Goal: Information Seeking & Learning: Understand process/instructions

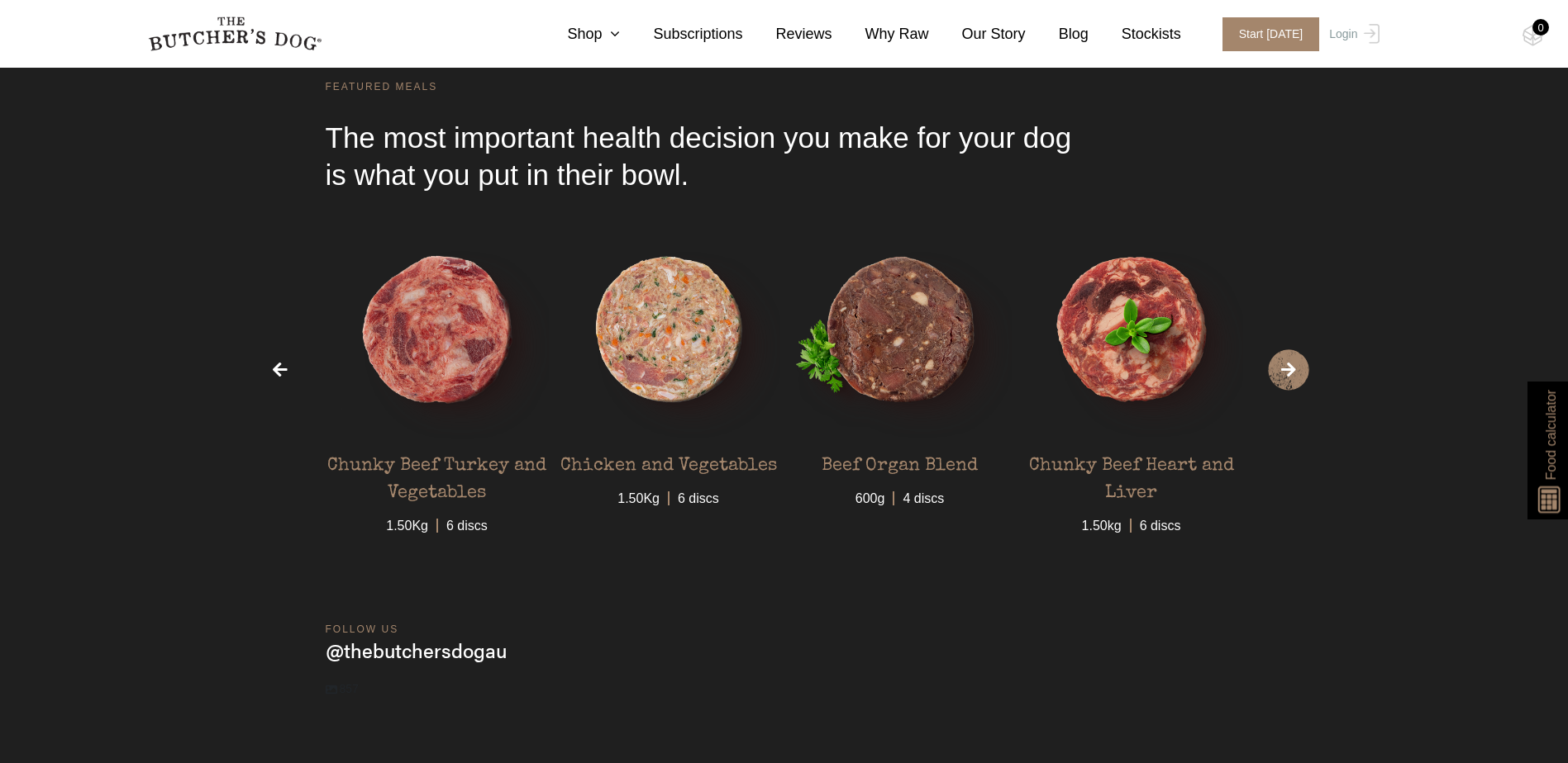
scroll to position [5039, 0]
click at [1284, 377] on span "›" at bounding box center [1288, 369] width 41 height 41
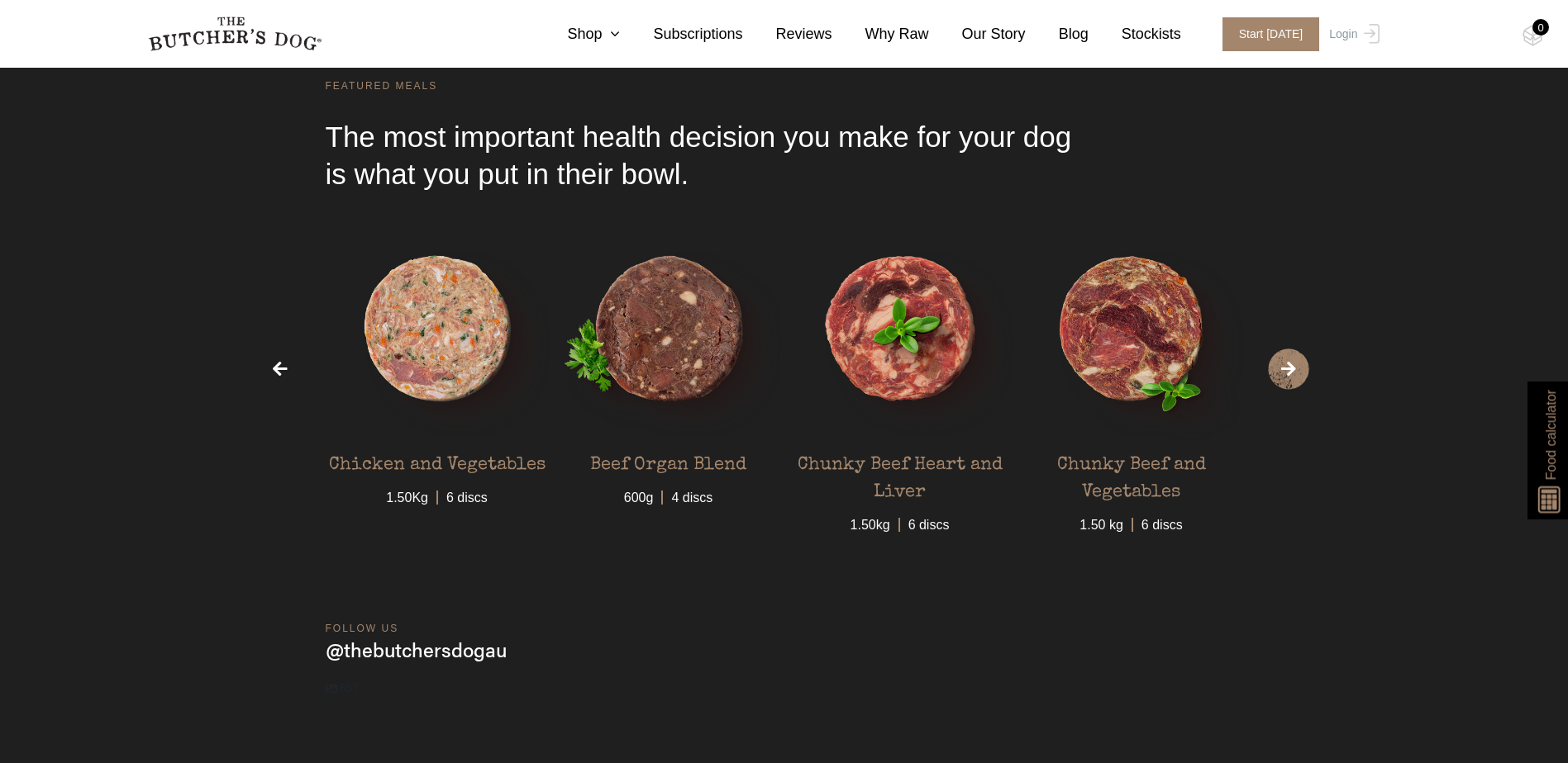
click at [1284, 377] on span "›" at bounding box center [1288, 369] width 41 height 41
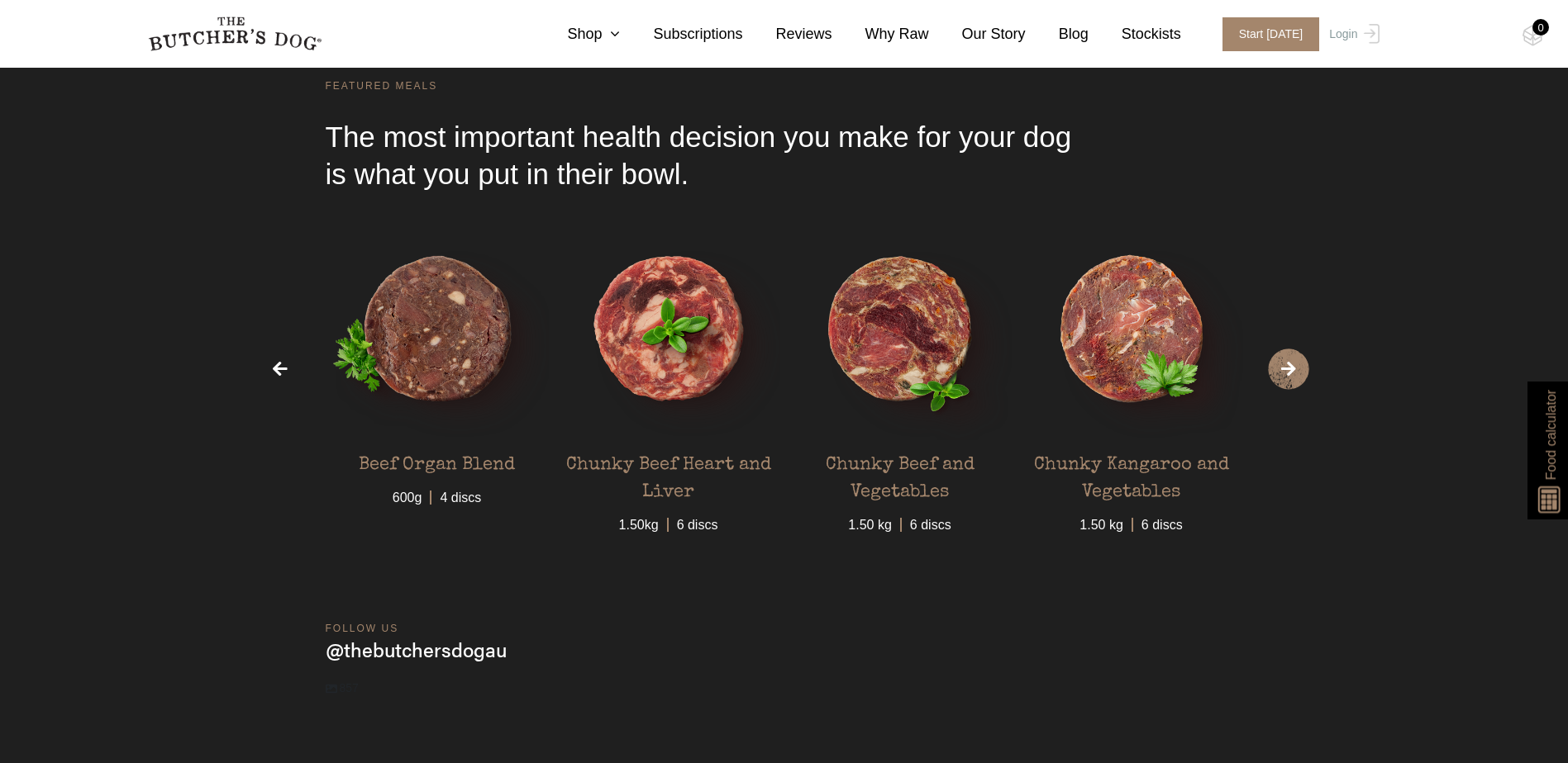
click at [1284, 377] on span "›" at bounding box center [1288, 369] width 41 height 41
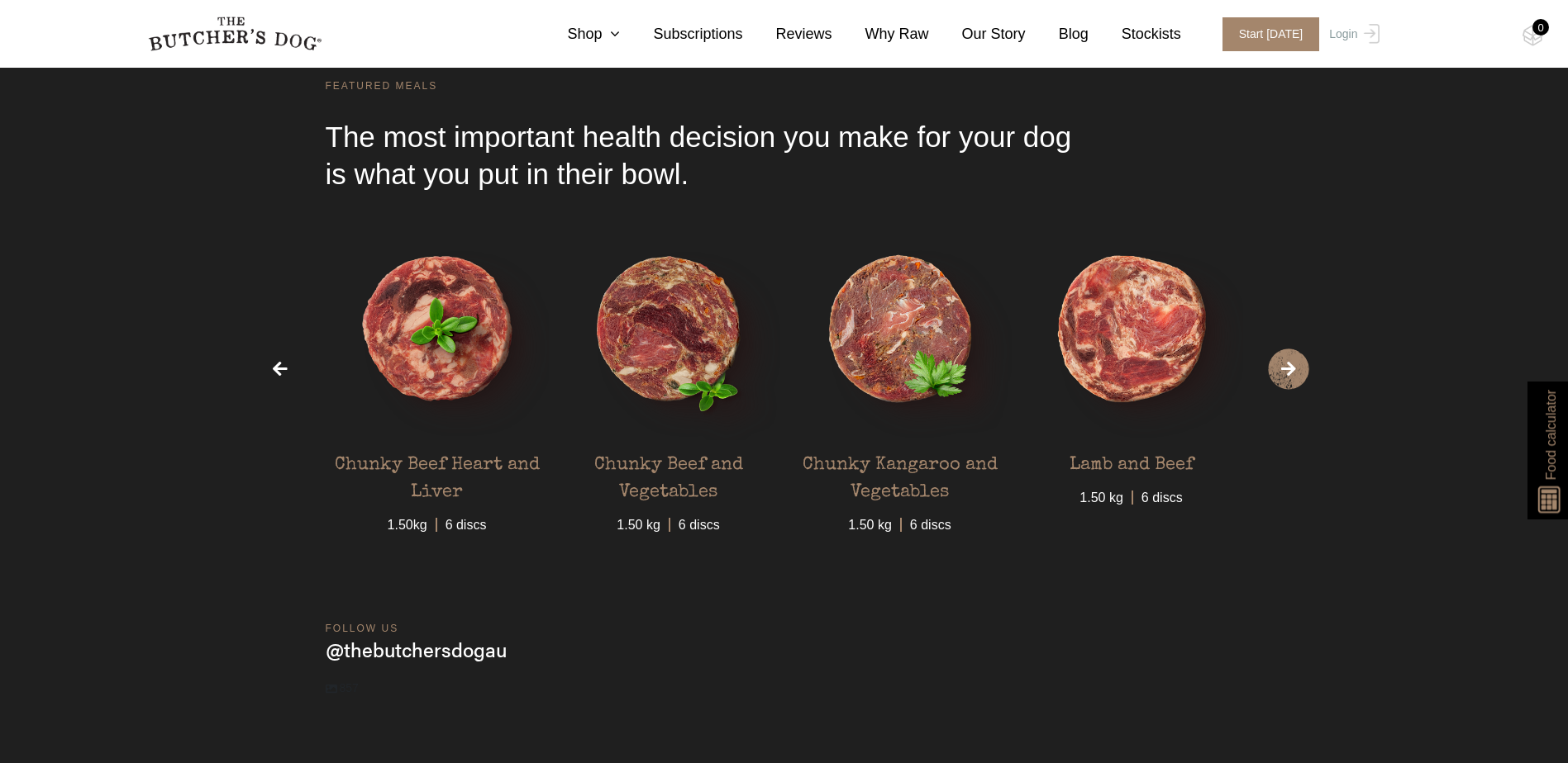
click at [1284, 377] on span "›" at bounding box center [1288, 369] width 41 height 41
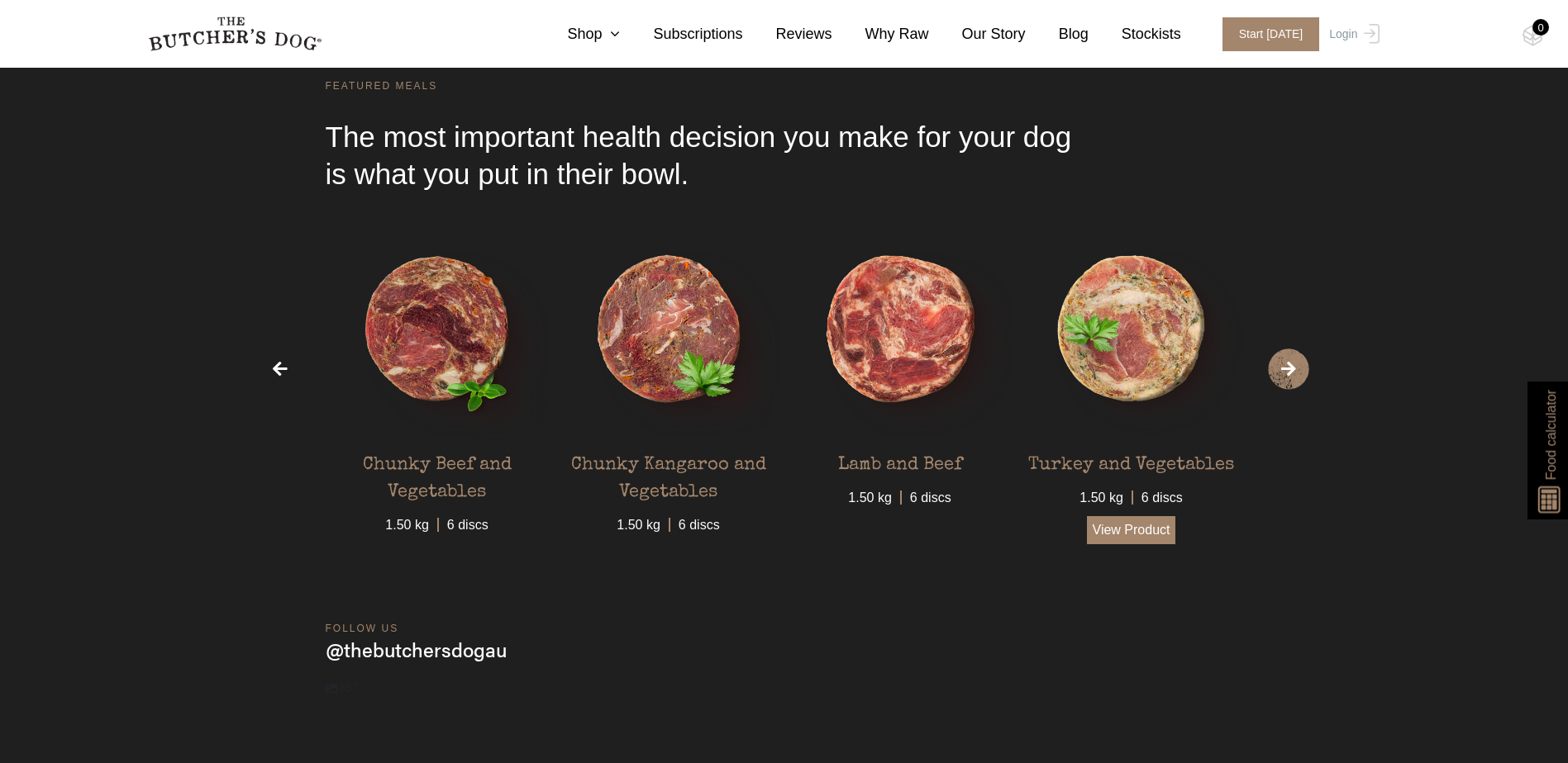
click at [1132, 523] on link "View Product" at bounding box center [1131, 529] width 89 height 28
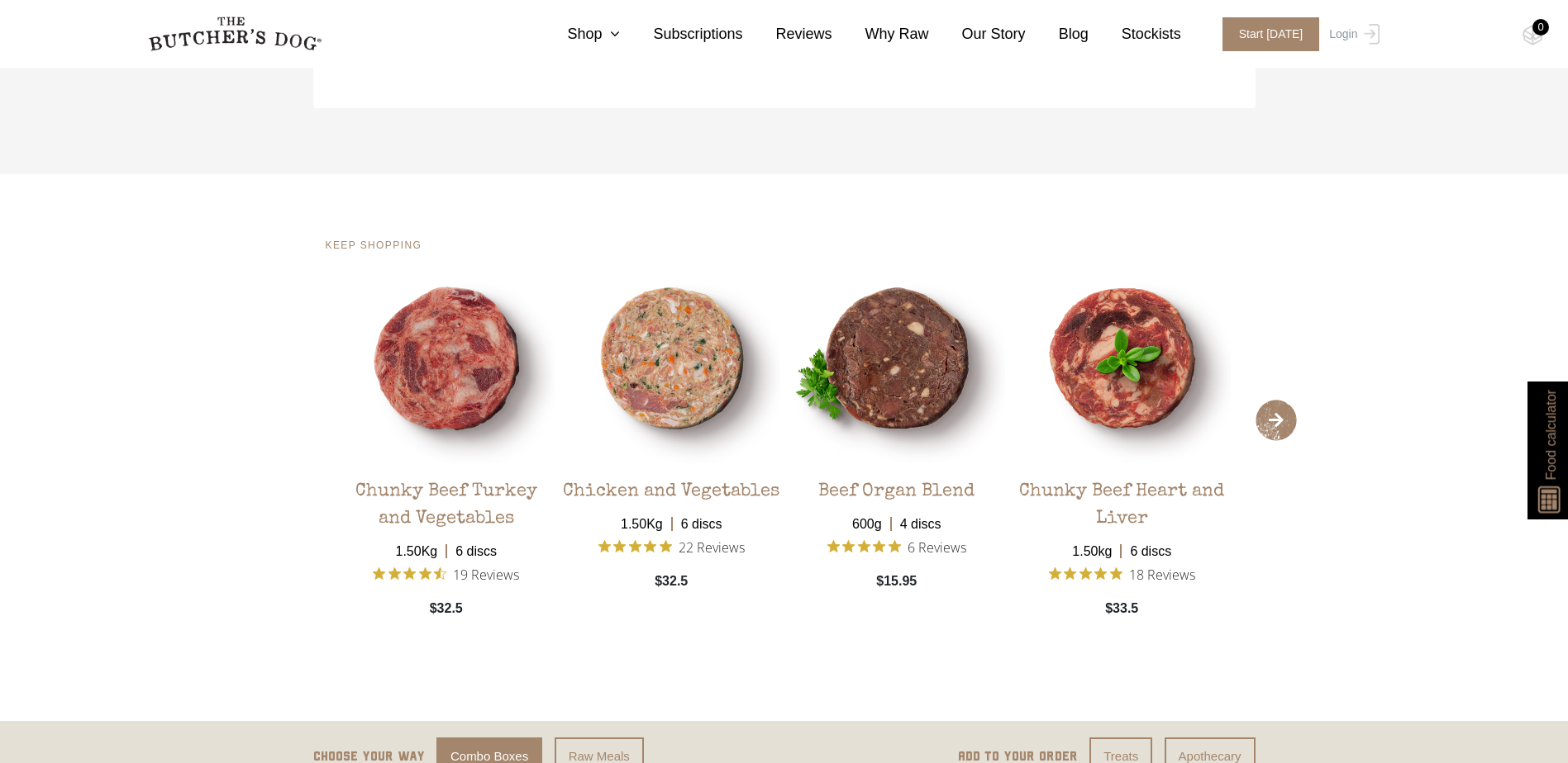
scroll to position [3406, 0]
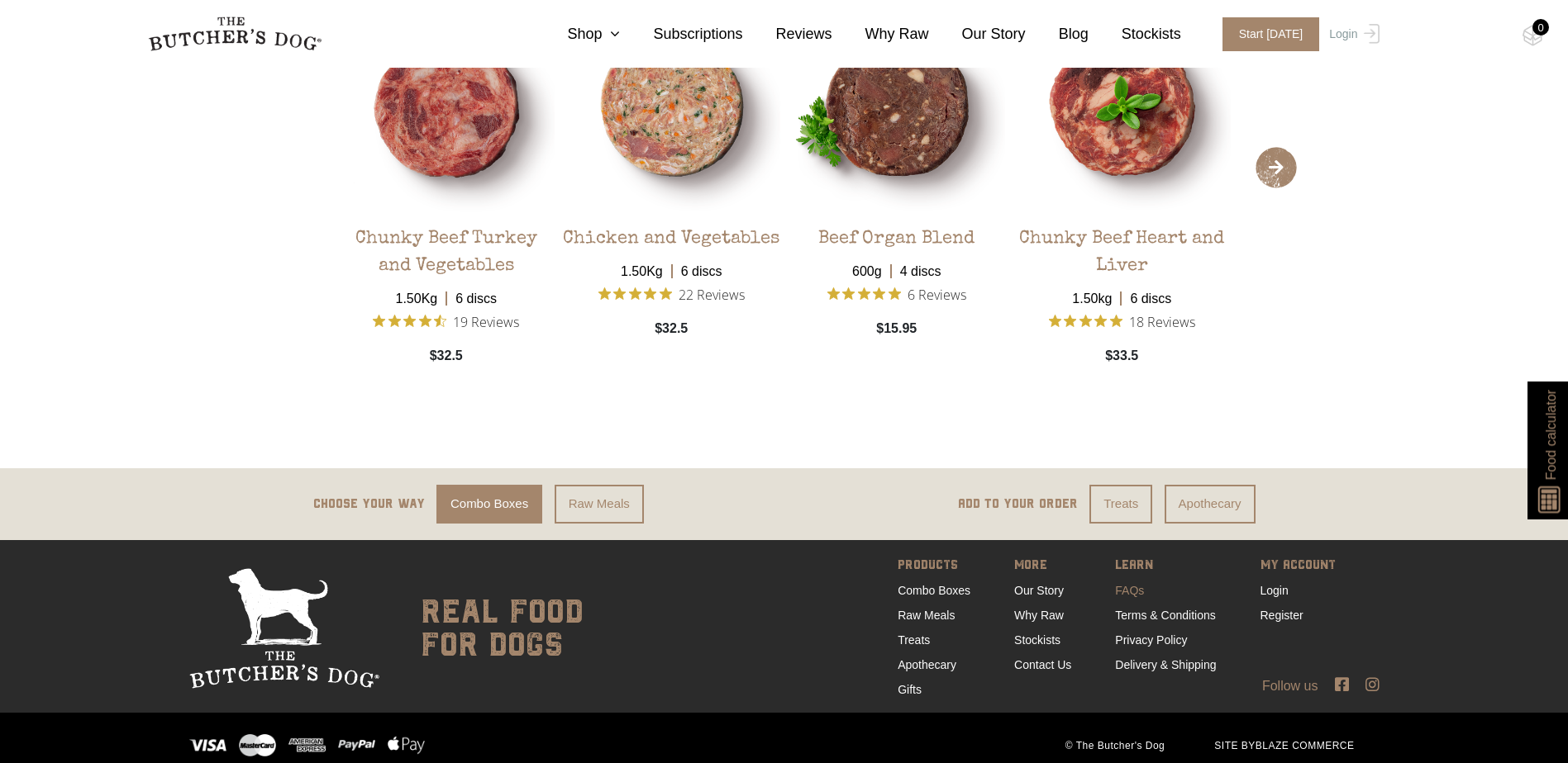
click at [1123, 584] on link "FAQs" at bounding box center [1129, 590] width 29 height 13
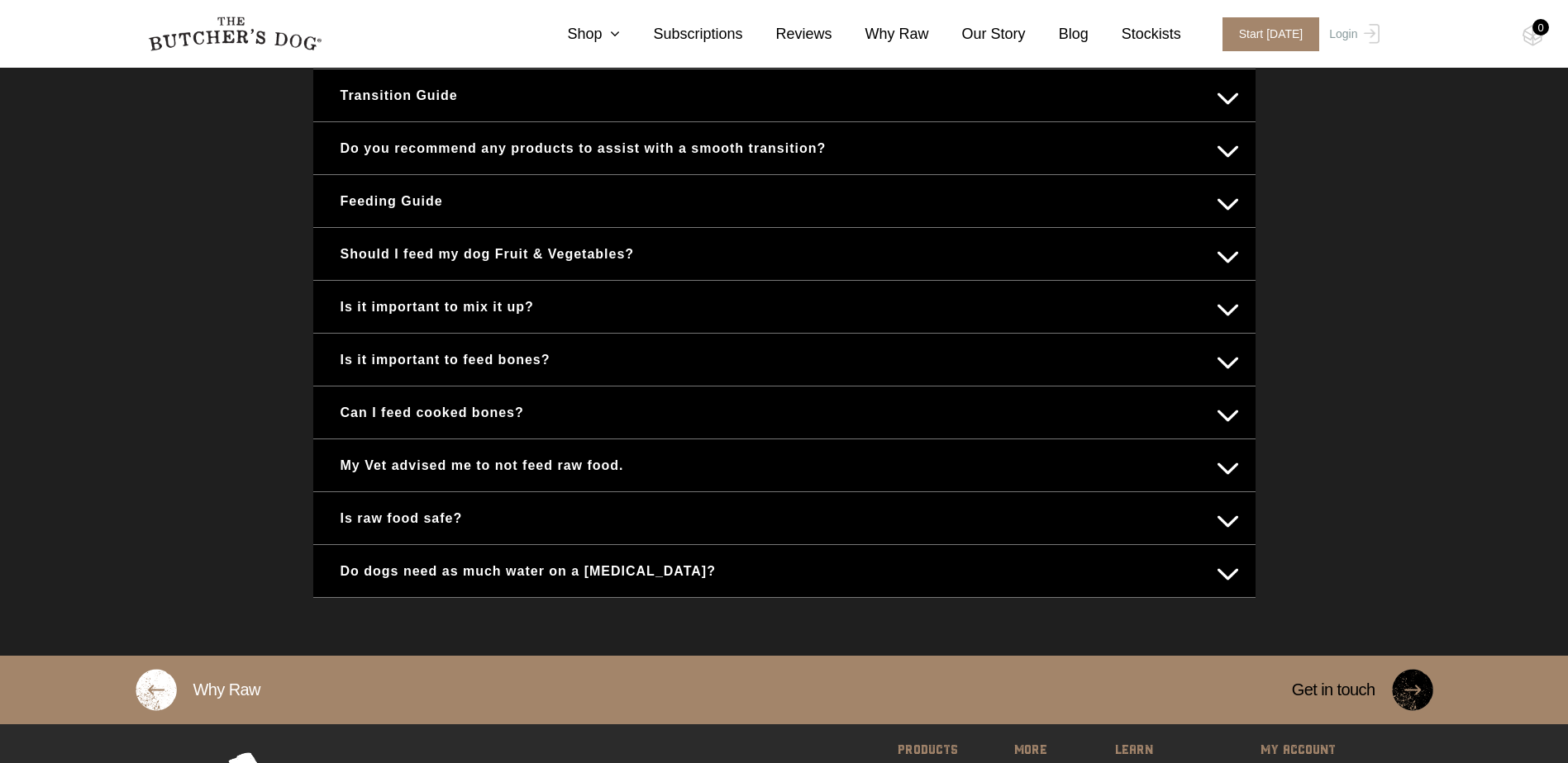
scroll to position [826, 0]
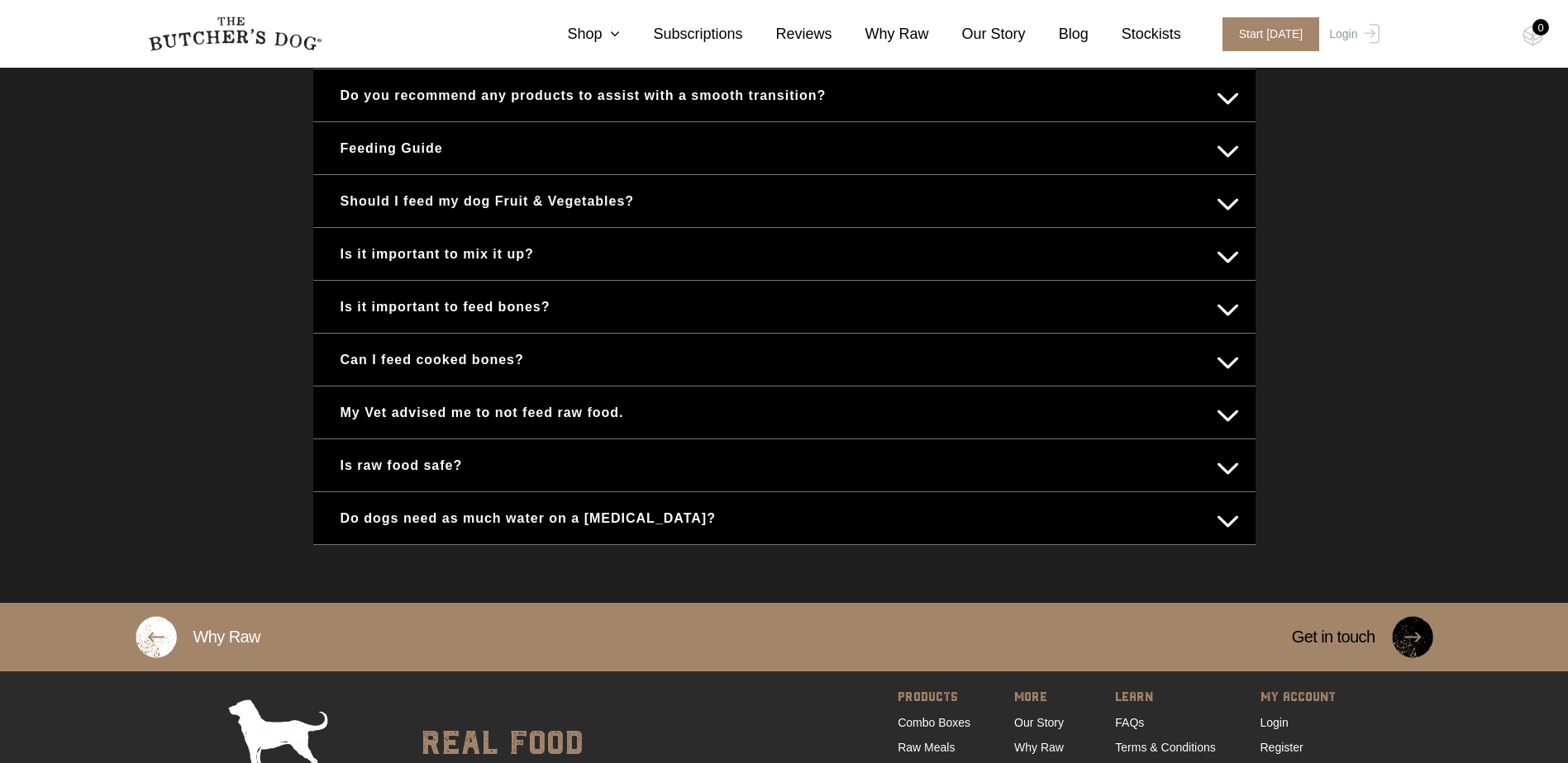
click at [417, 161] on button "Feeding Guide" at bounding box center [784, 148] width 909 height 32
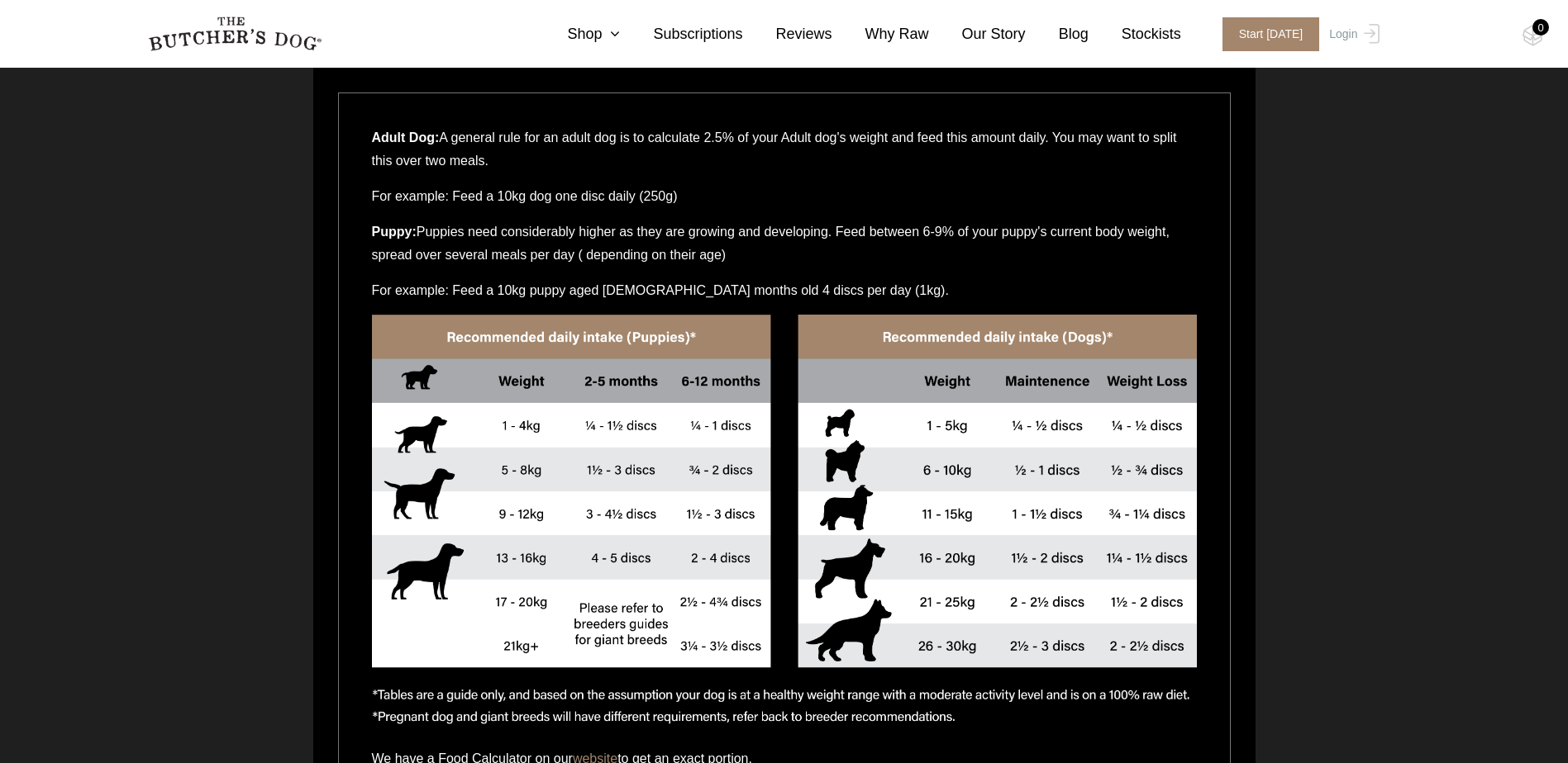
scroll to position [1074, 0]
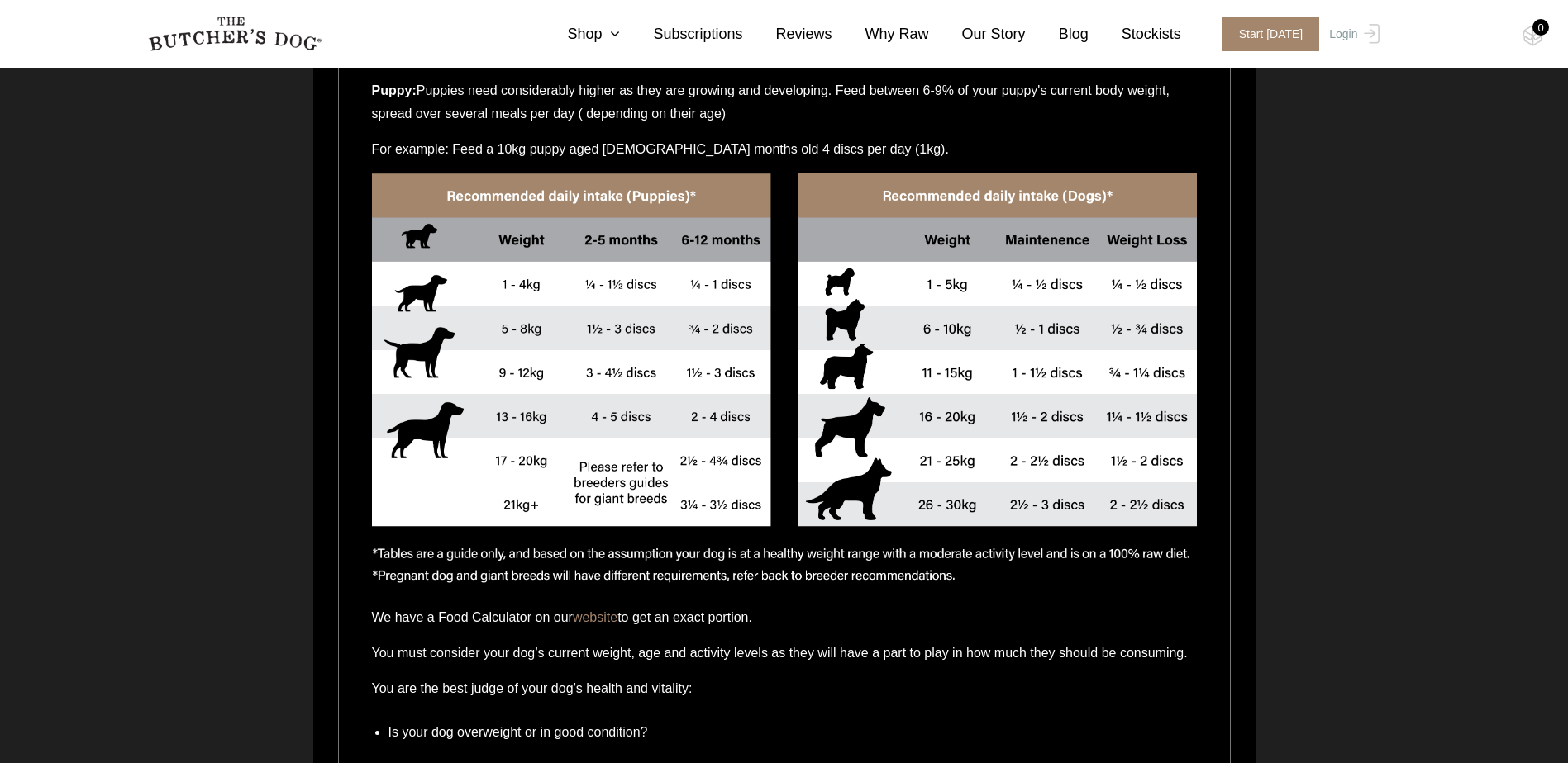
click at [605, 622] on link "website" at bounding box center [595, 617] width 45 height 14
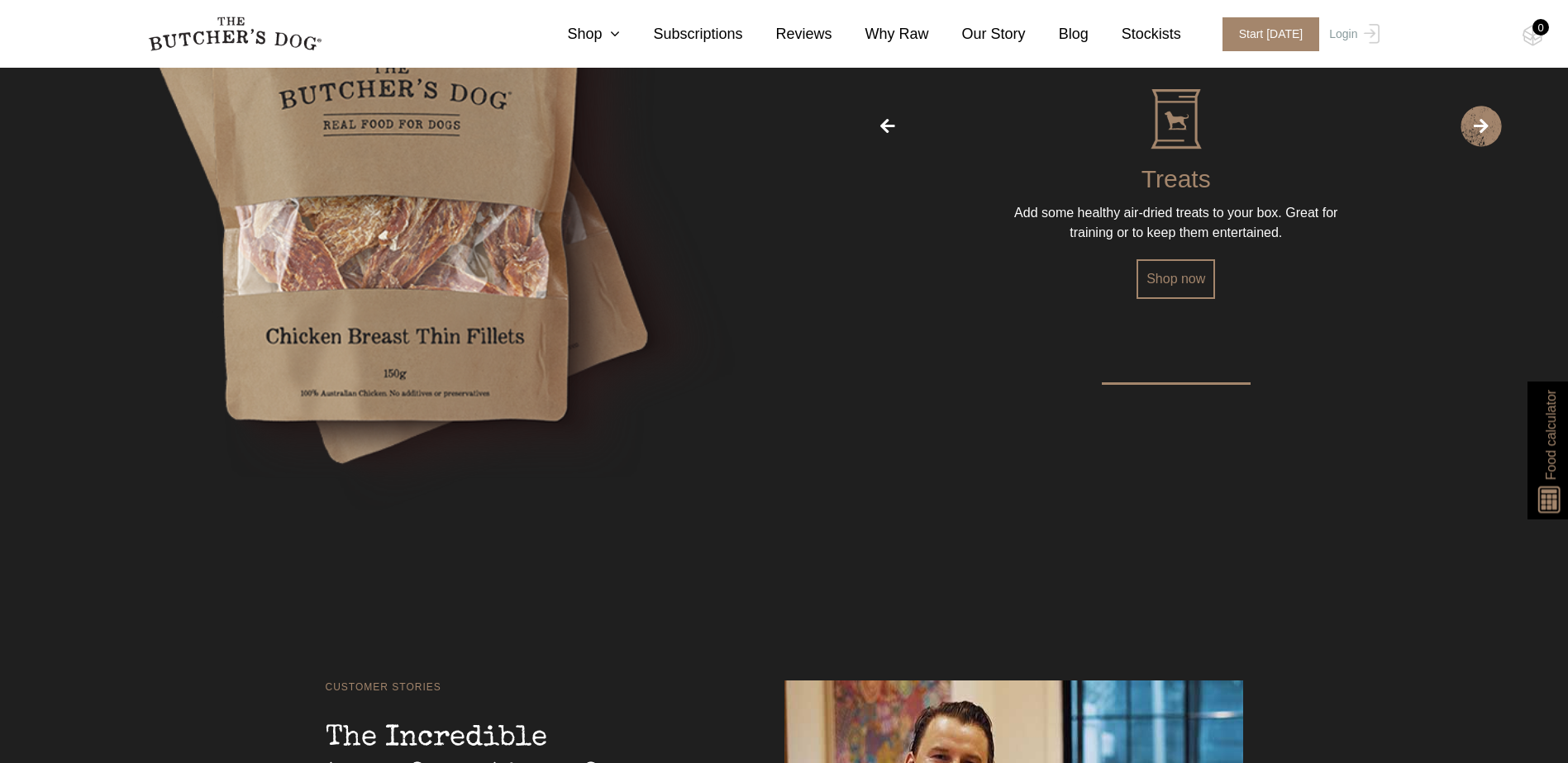
scroll to position [3294, 0]
click at [1539, 441] on link "Food calculator" at bounding box center [1551, 451] width 47 height 138
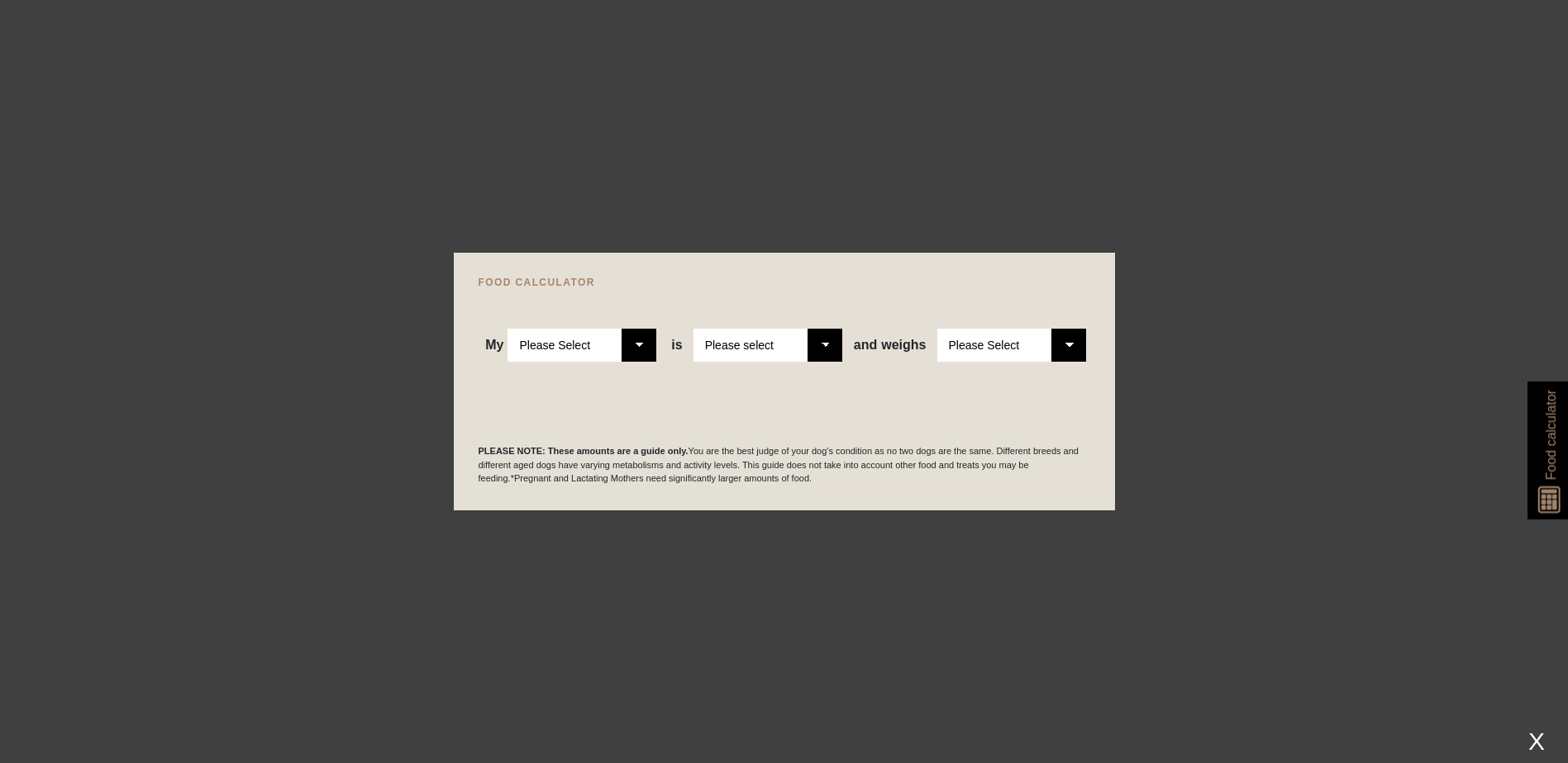
click at [646, 348] on select "Please Select Adult Dog Puppy" at bounding box center [581, 345] width 148 height 33
select select "adult"
click at [508, 329] on select "Please Select Adult Dog Puppy" at bounding box center [581, 345] width 148 height 33
click at [821, 342] on select "Please select a healthy weight overweight" at bounding box center [767, 345] width 148 height 33
select select "0"
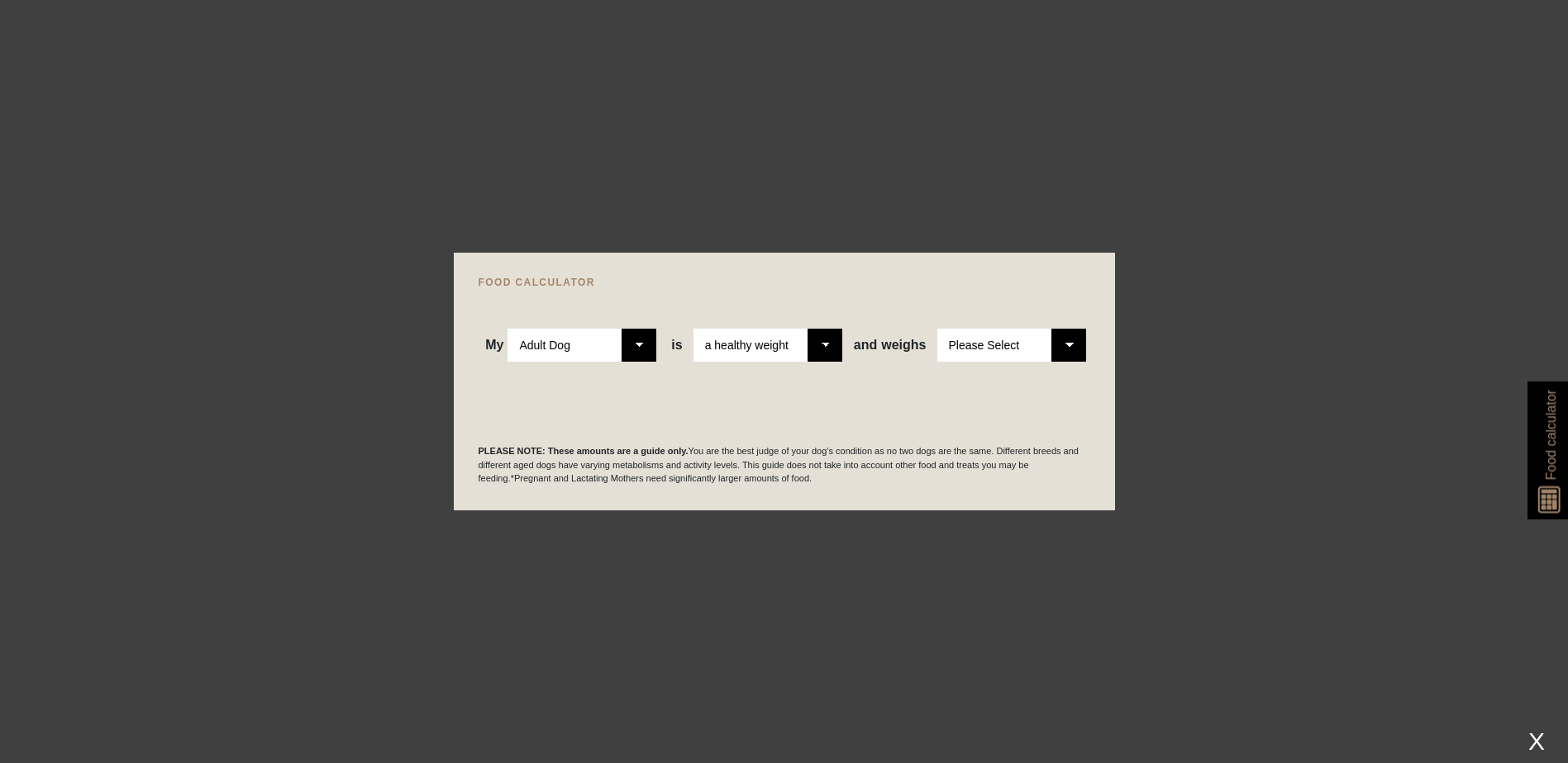
click at [695, 329] on select "Please select a healthy weight overweight" at bounding box center [767, 345] width 148 height 33
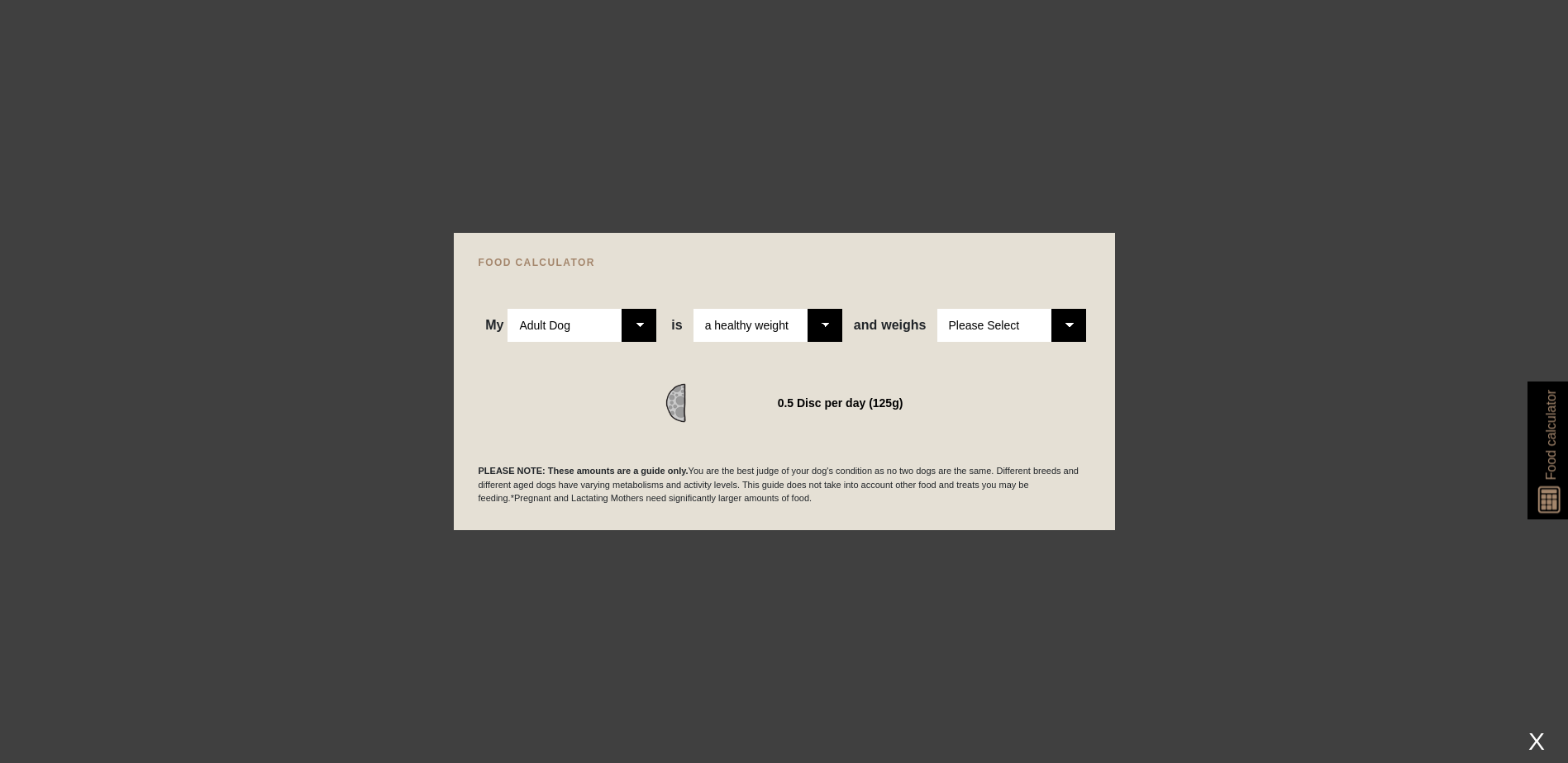
click at [1062, 322] on select "Please Select 1kg 2kg 3kg 4kg 5kg 6kg 7kg 8kg 9kg 10kg 11kg 12kg 13kg 14kg 15kg…" at bounding box center [1011, 325] width 148 height 33
click at [937, 309] on select "Please Select 1kg 2kg 3kg 4kg 5kg 6kg 7kg 8kg 9kg 10kg 11kg 12kg 13kg 14kg 15kg…" at bounding box center [1011, 325] width 148 height 33
click at [1078, 318] on select "Please Select 1kg 2kg 3kg 4kg 5kg 6kg 7kg 8kg 9kg 10kg 11kg 12kg 13kg 14kg 15kg…" at bounding box center [1011, 325] width 148 height 33
click at [937, 309] on select "Please Select 1kg 2kg 3kg 4kg 5kg 6kg 7kg 8kg 9kg 10kg 11kg 12kg 13kg 14kg 15kg…" at bounding box center [1011, 325] width 148 height 33
click at [1062, 324] on select "Please Select 1kg 2kg 3kg 4kg 5kg 6kg 7kg 8kg 9kg 10kg 11kg 12kg 13kg 14kg 15kg…" at bounding box center [1011, 325] width 148 height 33
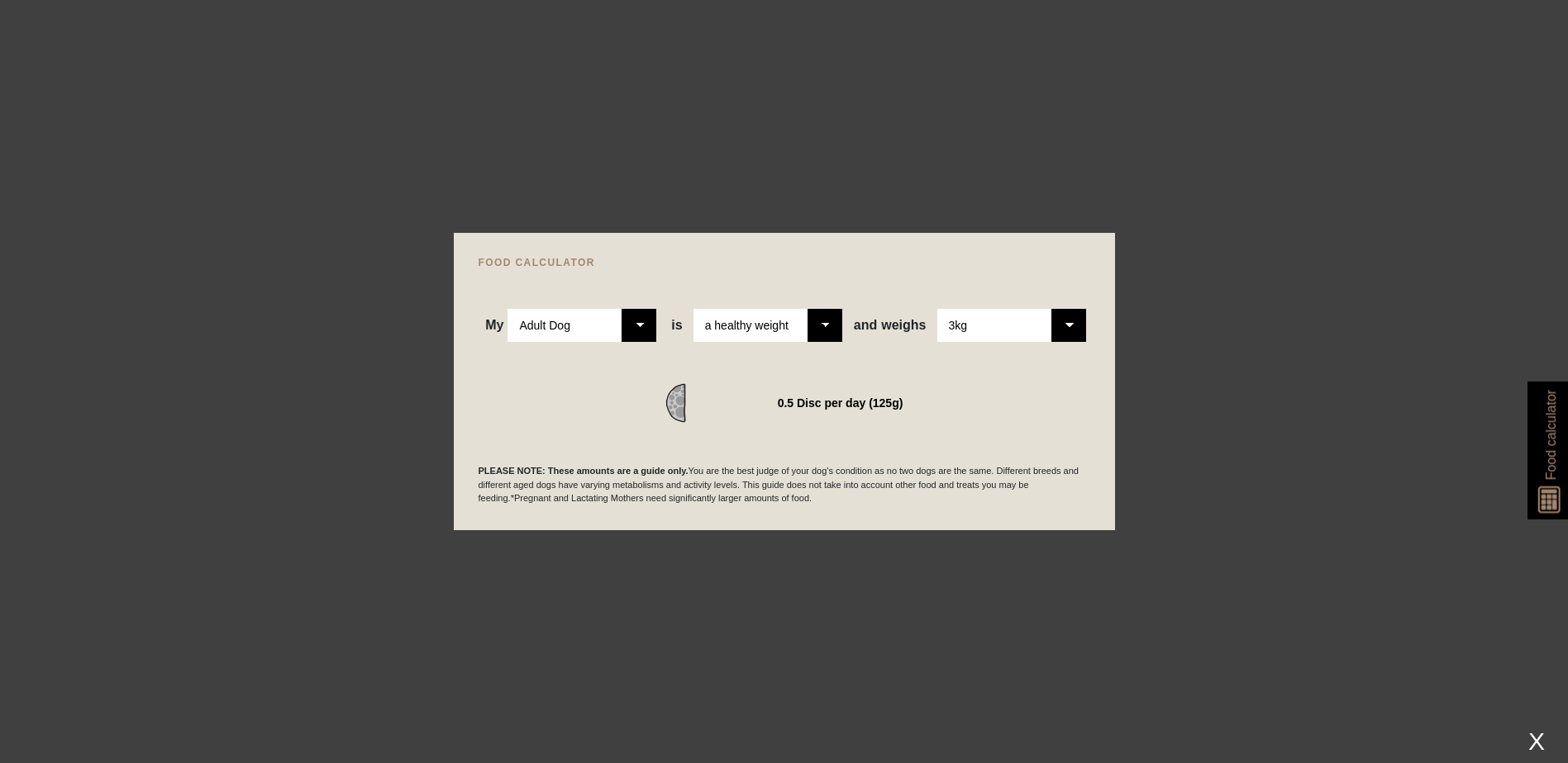
click at [937, 309] on select "Please Select 1kg 2kg 3kg 4kg 5kg 6kg 7kg 8kg 9kg 10kg 11kg 12kg 13kg 14kg 15kg…" at bounding box center [1011, 325] width 148 height 33
click at [1066, 324] on select "Please Select 1kg 2kg 3kg 4kg 5kg 6kg 7kg 8kg 9kg 10kg 11kg 12kg 13kg 14kg 15kg…" at bounding box center [1011, 325] width 148 height 33
select select "4"
click at [937, 309] on select "Please Select 1kg 2kg 3kg 4kg 5kg 6kg 7kg 8kg 9kg 10kg 11kg 12kg 13kg 14kg 15kg…" at bounding box center [1011, 325] width 148 height 33
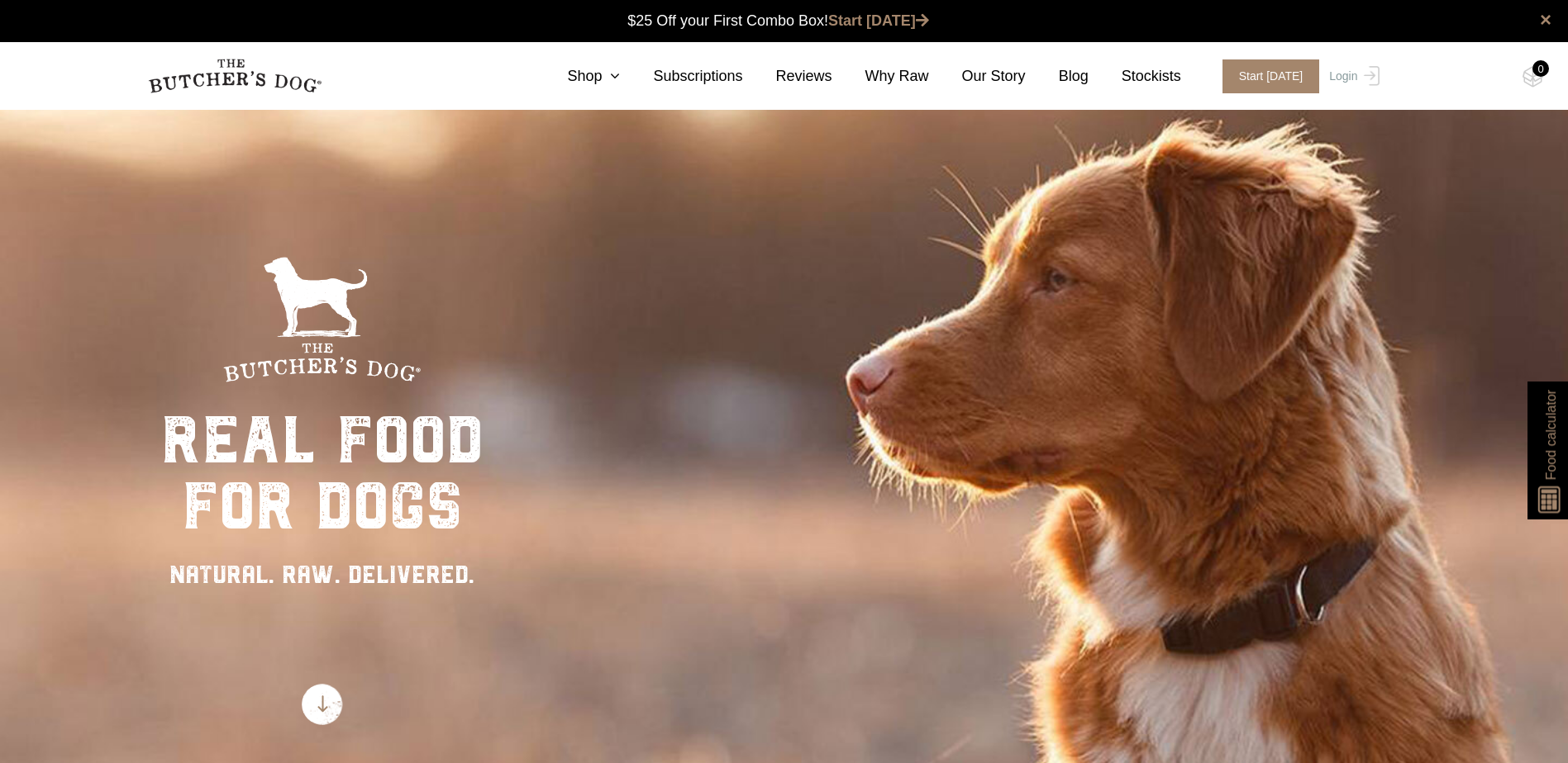
click at [1556, 430] on span "Food calculator" at bounding box center [1550, 435] width 20 height 90
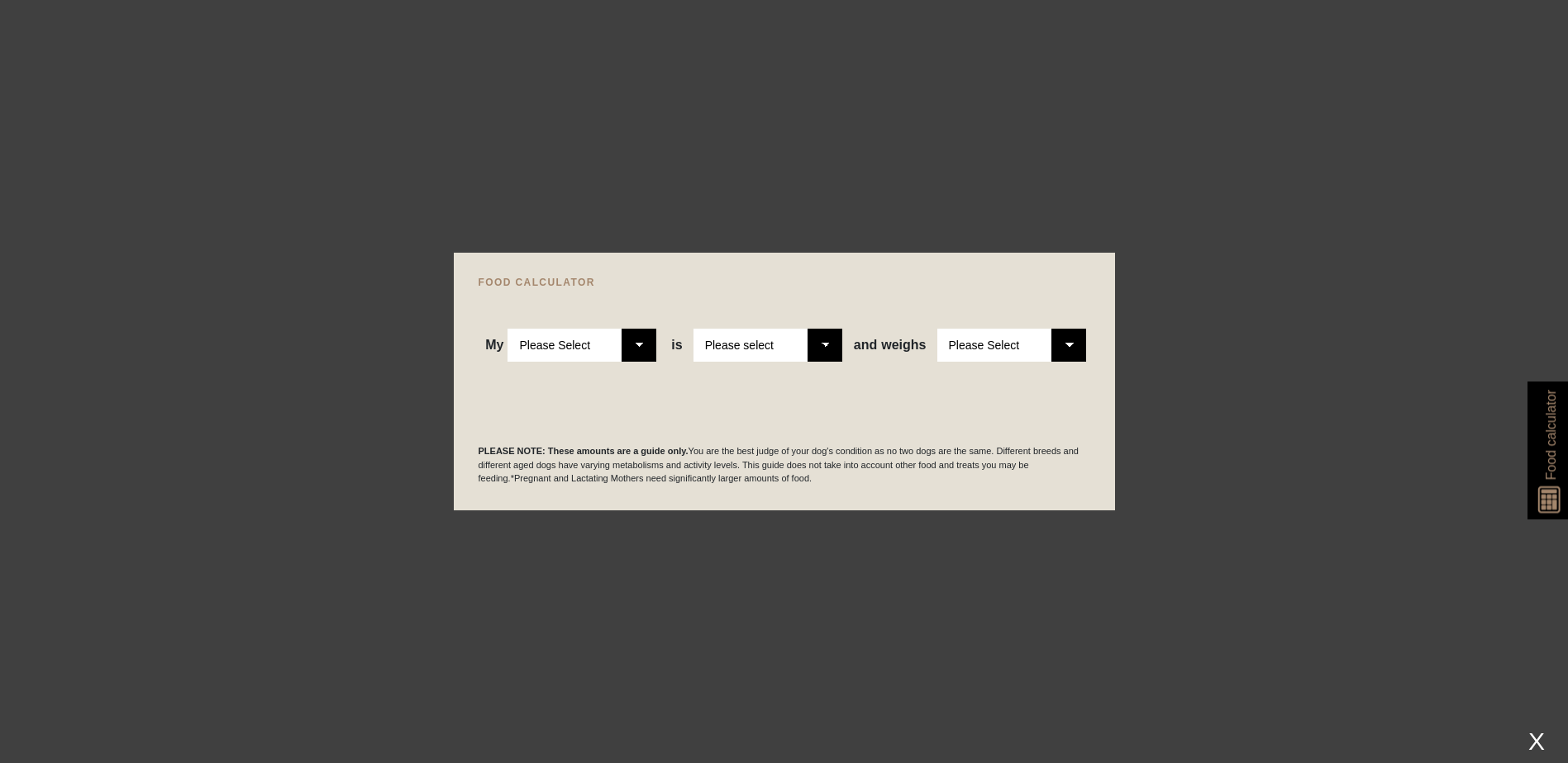
drag, startPoint x: 598, startPoint y: 350, endPoint x: 581, endPoint y: 352, distance: 17.1
click at [597, 350] on select "Please Select Adult Dog Puppy" at bounding box center [581, 345] width 148 height 33
select select "puppy"
click at [508, 329] on select "Please Select Adult Dog Puppy" at bounding box center [581, 345] width 148 height 33
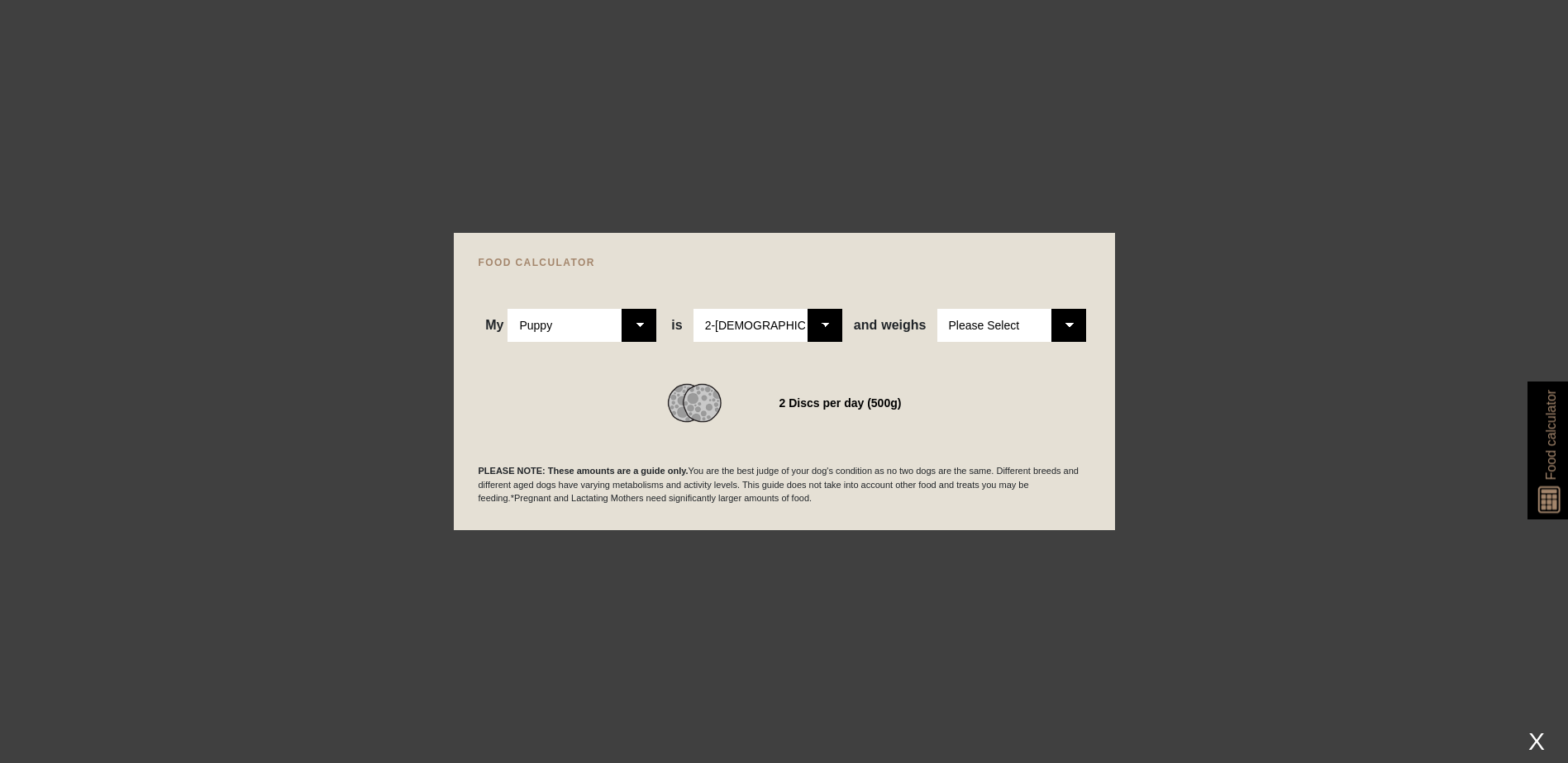
click at [834, 321] on select "Please Select 2-[DEMOGRAPHIC_DATA] 4-[DEMOGRAPHIC_DATA] 6-[DEMOGRAPHIC_DATA] 8-…" at bounding box center [767, 325] width 148 height 33
select select "12"
click at [695, 309] on select "Please Select 2-[DEMOGRAPHIC_DATA] 4-[DEMOGRAPHIC_DATA] 6-[DEMOGRAPHIC_DATA] 8-…" at bounding box center [767, 325] width 148 height 33
click at [1018, 333] on select "Please Select 1kg 2kg 3kg 4kg 5kg 6kg 7kg 8kg 9kg 10kg 11kg 12kg 13kg 14kg 15kg…" at bounding box center [1011, 325] width 148 height 33
select select "4"
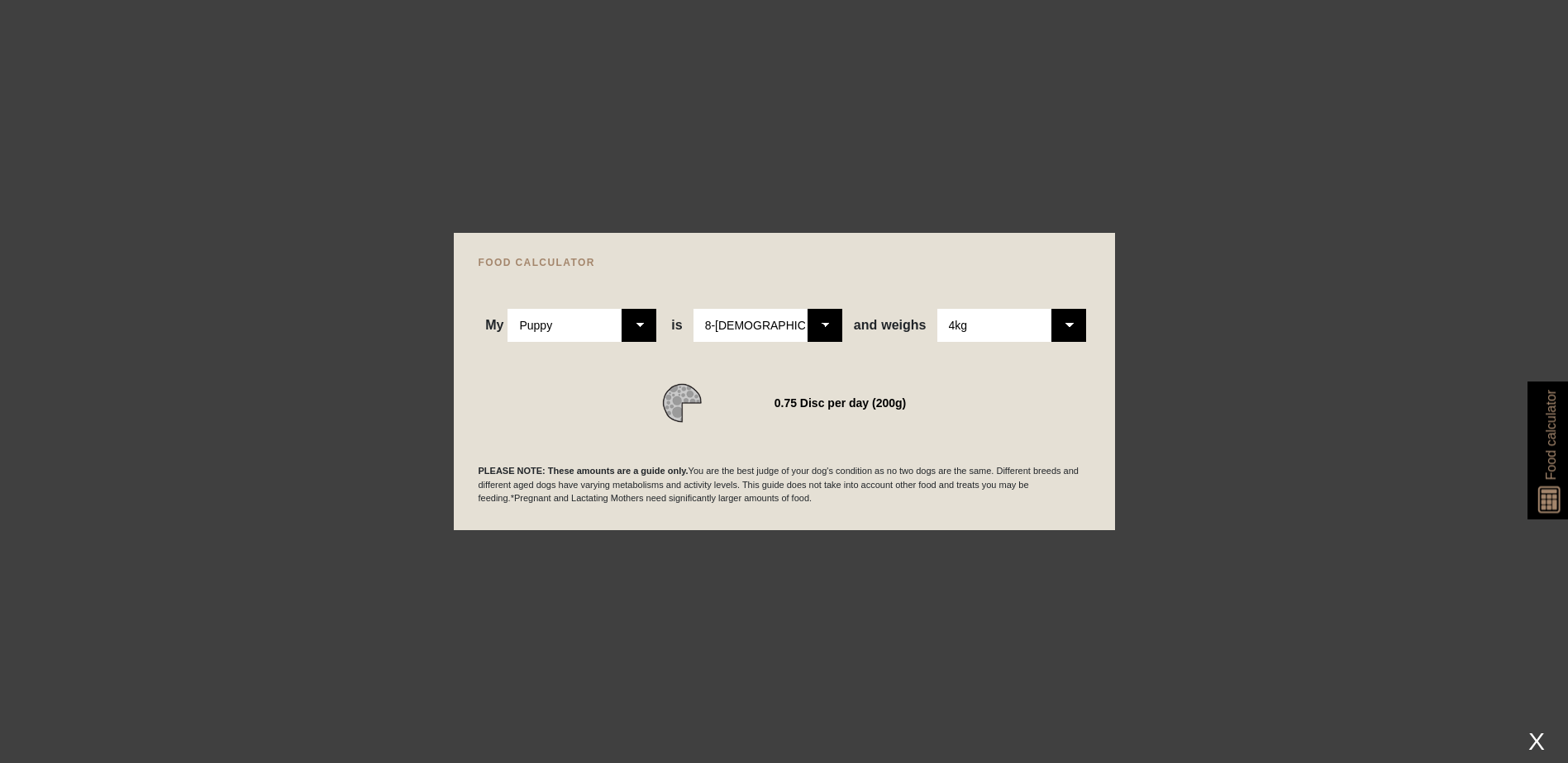
click at [937, 309] on select "Please Select 1kg 2kg 3kg 4kg 5kg 6kg 7kg 8kg 9kg 10kg 11kg 12kg 13kg 14kg 15kg…" at bounding box center [1011, 325] width 148 height 33
click at [581, 317] on select "Please Select Adult Dog Puppy" at bounding box center [581, 325] width 148 height 33
select select "adult"
click at [508, 309] on select "Please Select Adult Dog Puppy" at bounding box center [581, 325] width 148 height 33
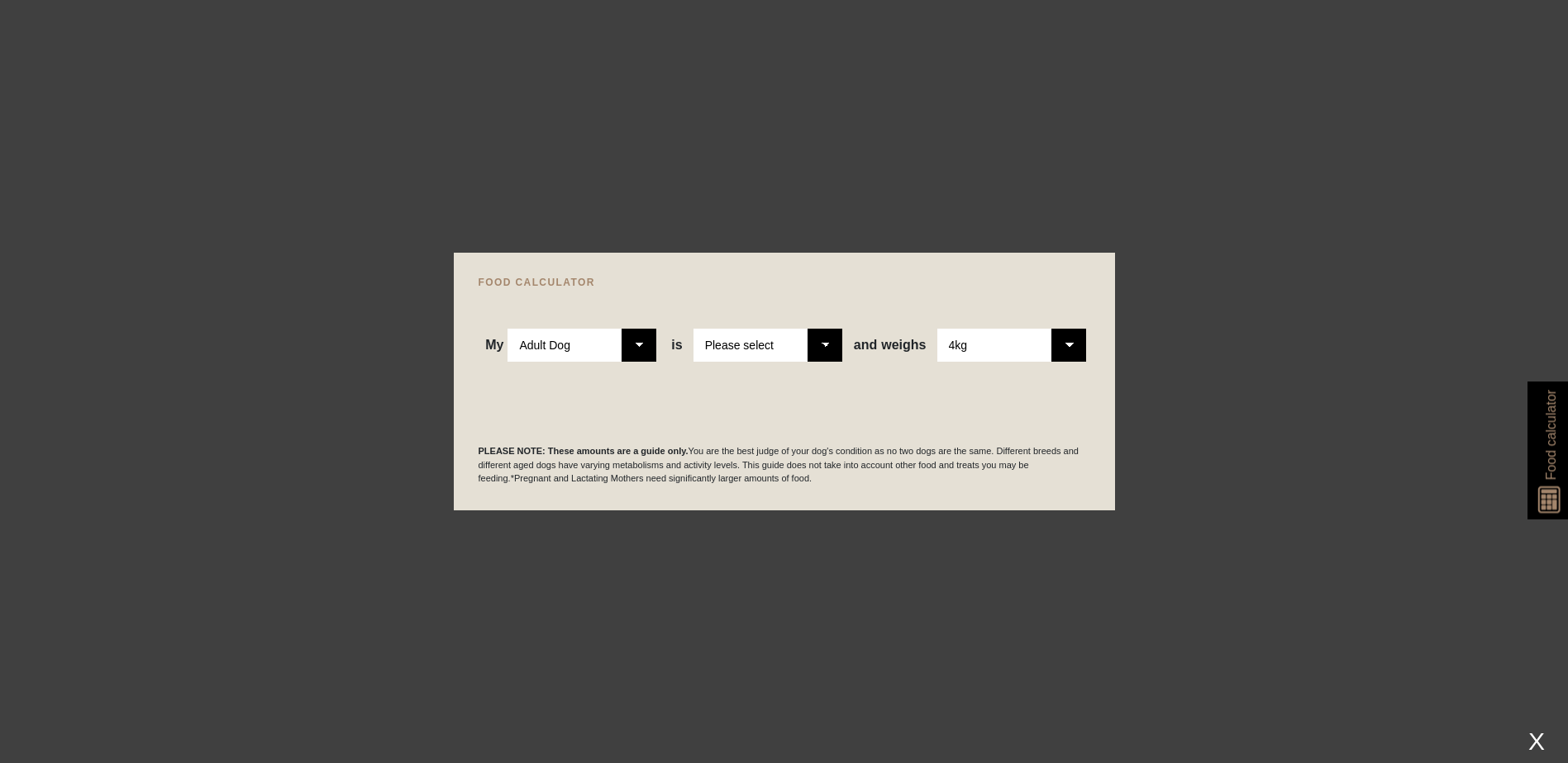
click at [744, 348] on select "Please select a healthy weight overweight" at bounding box center [767, 345] width 148 height 33
select select "0"
click at [695, 329] on select "Please select a healthy weight overweight" at bounding box center [767, 345] width 148 height 33
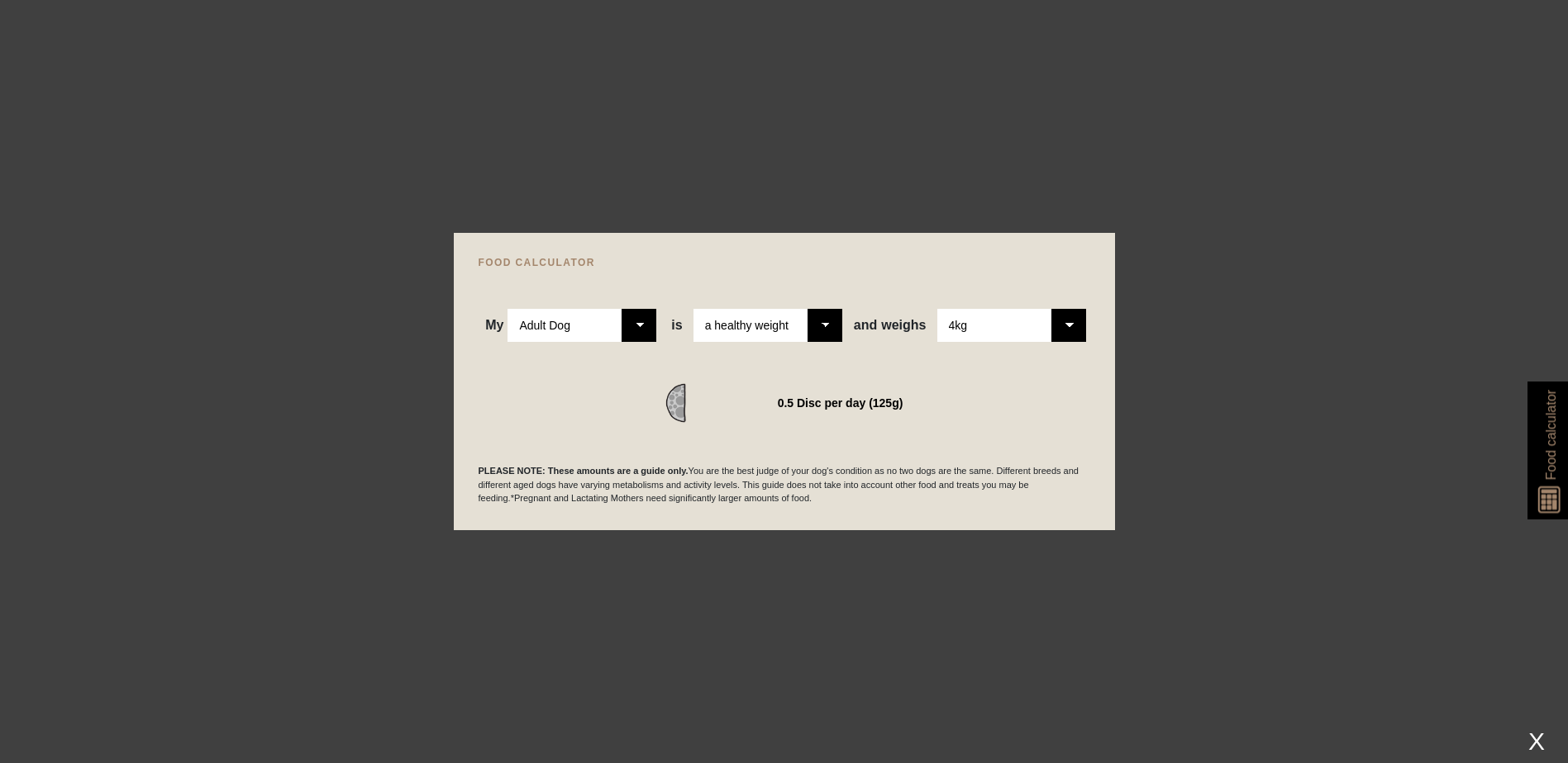
click at [1013, 333] on select "Please Select 1kg 2kg 3kg 4kg 5kg 6kg 7kg 8kg 9kg 10kg 11kg 12kg 13kg 14kg 15kg…" at bounding box center [1011, 325] width 148 height 33
click at [937, 309] on select "Please Select 1kg 2kg 3kg 4kg 5kg 6kg 7kg 8kg 9kg 10kg 11kg 12kg 13kg 14kg 15kg…" at bounding box center [1011, 325] width 148 height 33
